Goal: Task Accomplishment & Management: Use online tool/utility

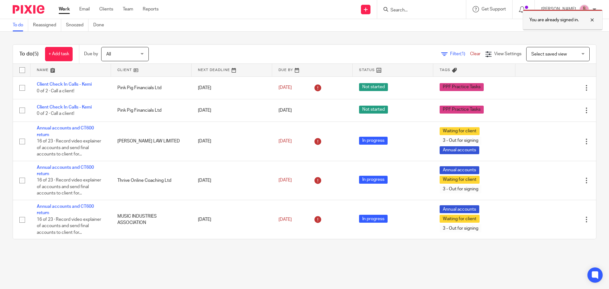
drag, startPoint x: 591, startPoint y: 18, endPoint x: 585, endPoint y: 17, distance: 6.4
click at [591, 18] on div at bounding box center [587, 20] width 17 height 8
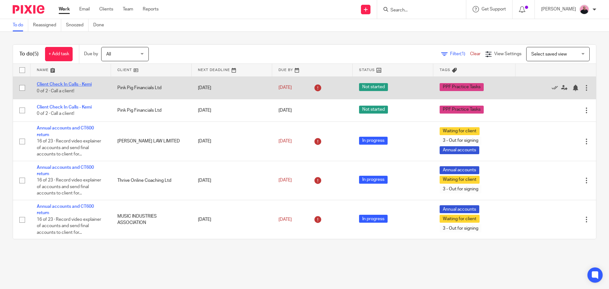
click at [70, 83] on link "Client Check In Calls - Kemi" at bounding box center [64, 84] width 55 height 4
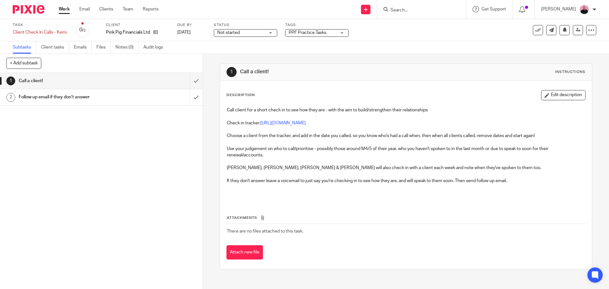
click at [271, 31] on div "Not started Not started" at bounding box center [245, 33] width 63 height 8
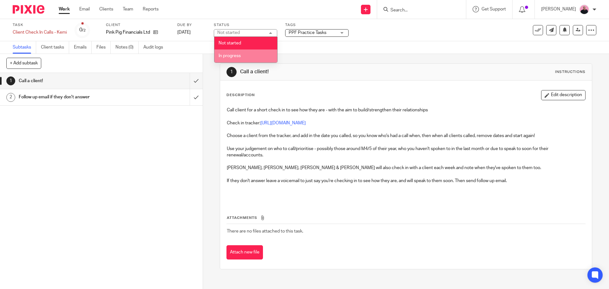
click at [235, 56] on span "In progress" at bounding box center [230, 56] width 22 height 4
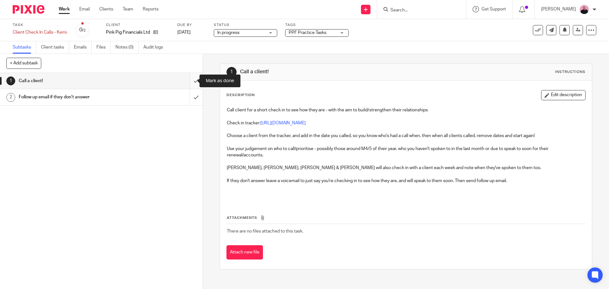
click at [192, 80] on input "submit" at bounding box center [101, 81] width 203 height 16
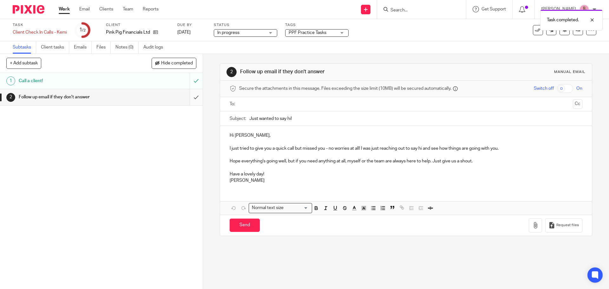
click at [191, 96] on input "submit" at bounding box center [101, 97] width 203 height 16
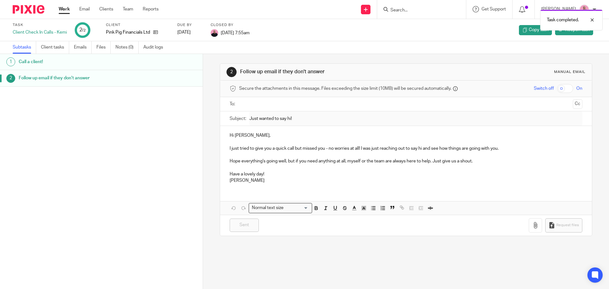
click at [149, 64] on div "Call a client!" at bounding box center [108, 62] width 178 height 10
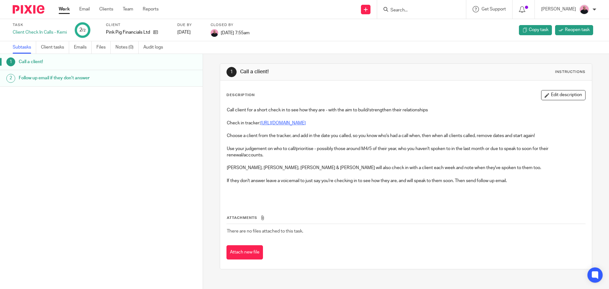
click at [289, 122] on link "[URL][DOMAIN_NAME]" at bounding box center [282, 123] width 45 height 4
click at [58, 10] on div "Work Email Clients Team Reports Work Email Clients Team Reports Settings" at bounding box center [110, 9] width 116 height 19
click at [63, 10] on link "Work" at bounding box center [64, 9] width 11 height 6
